Goal: Task Accomplishment & Management: Complete application form

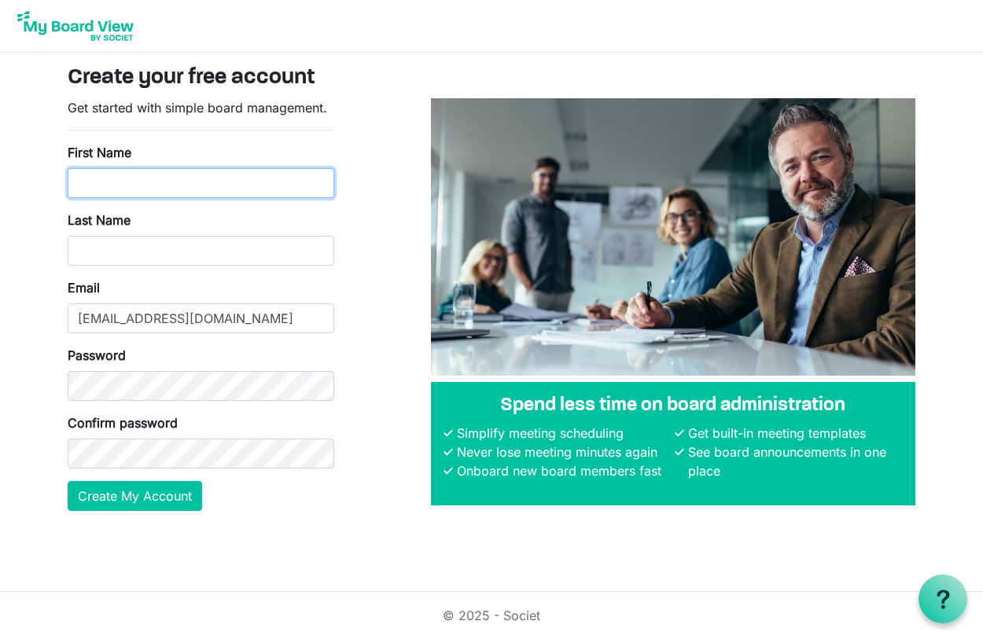
click at [170, 181] on input "First Name" at bounding box center [201, 183] width 266 height 30
type input "courtney"
type input "boyd"
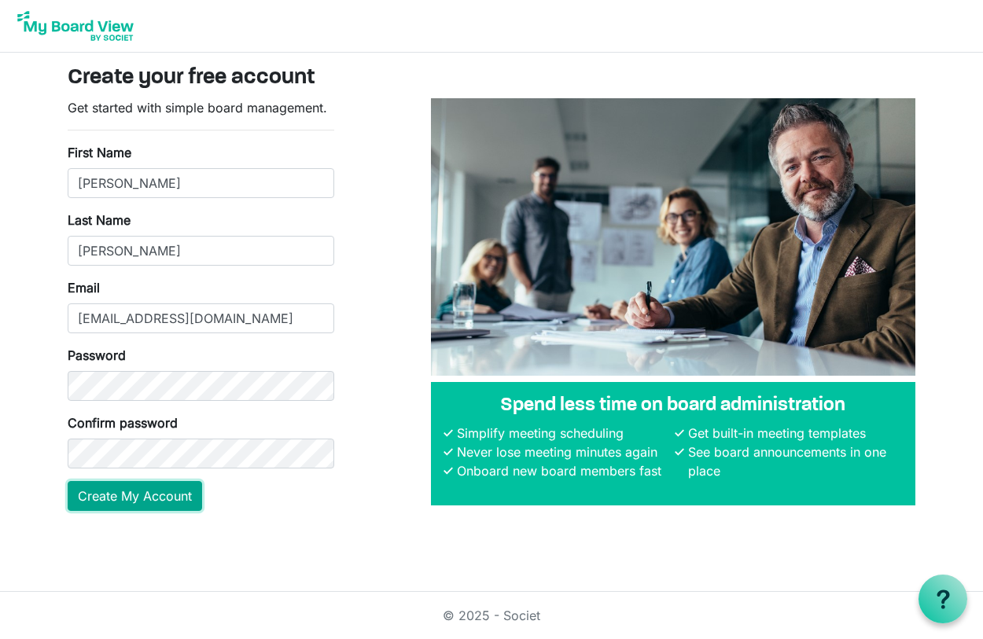
click at [164, 506] on button "Create My Account" at bounding box center [135, 496] width 134 height 30
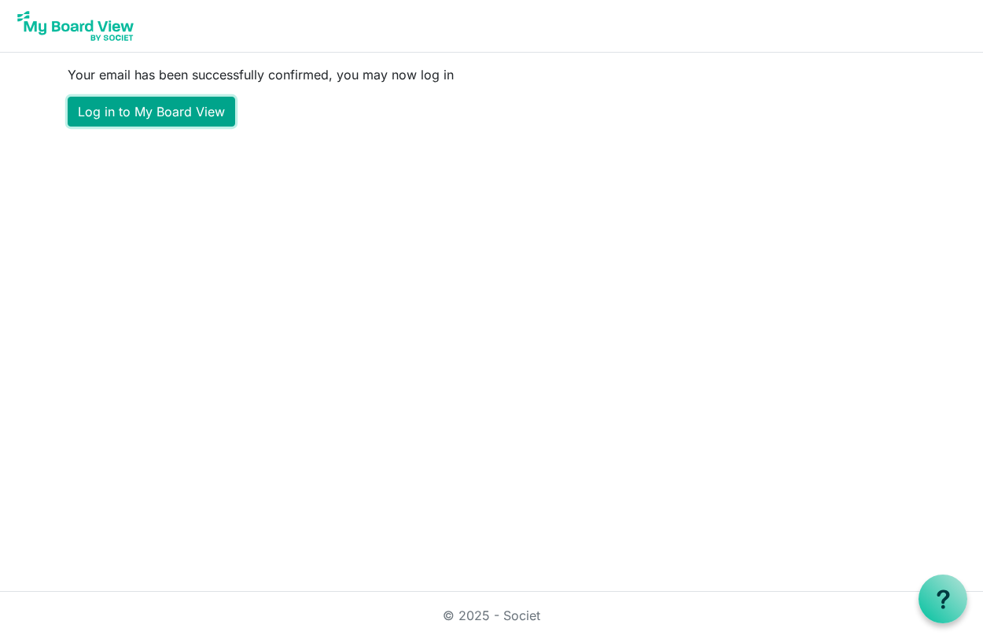
click at [157, 110] on link "Log in to My Board View" at bounding box center [151, 112] width 167 height 30
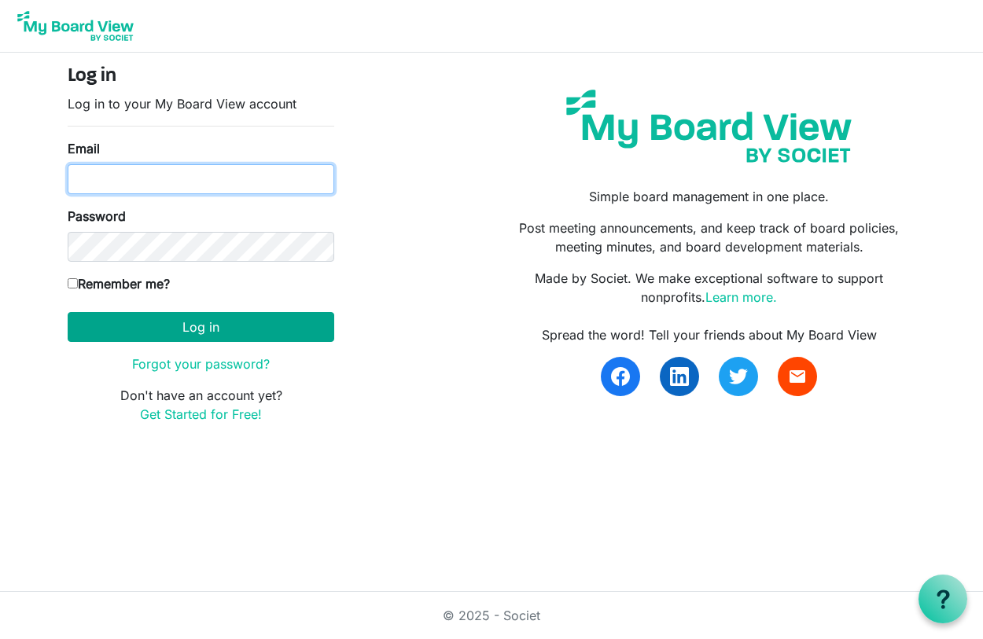
type input "[EMAIL_ADDRESS][DOMAIN_NAME]"
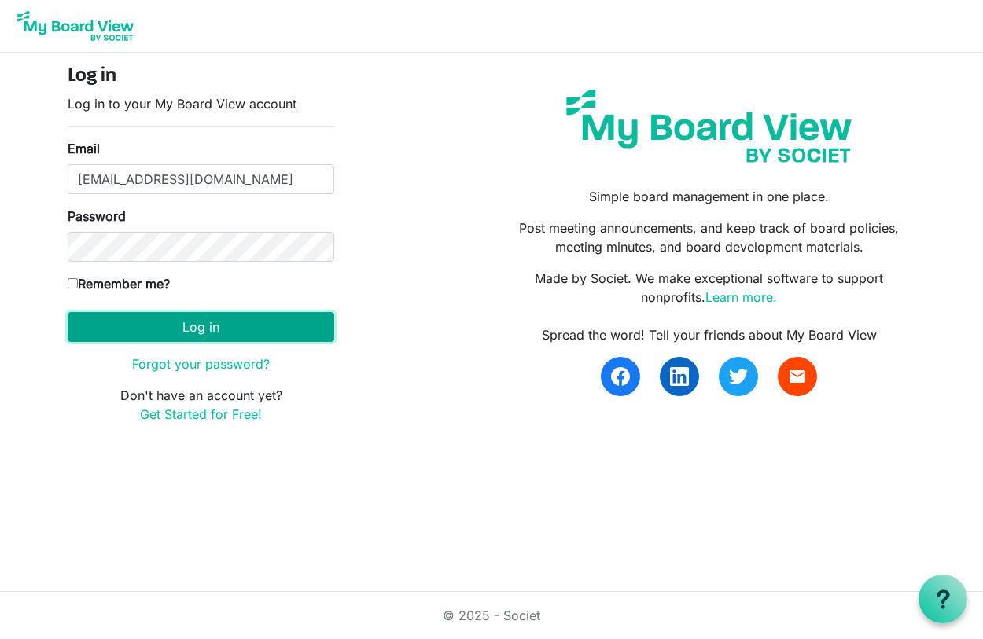
click at [186, 324] on button "Log in" at bounding box center [201, 327] width 266 height 30
